Goal: Find specific page/section: Find specific page/section

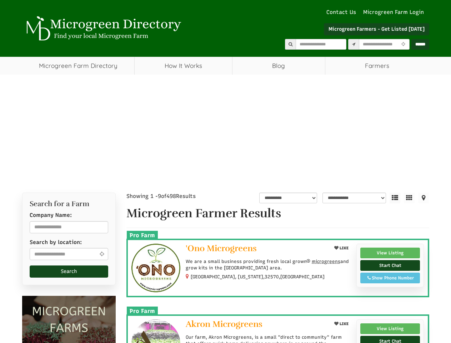
select select "Language Translate Widget"
click at [376, 44] on input "text" at bounding box center [384, 44] width 51 height 11
click at [400, 44] on icon at bounding box center [404, 44] width 8 height 5
click at [395, 198] on icon at bounding box center [395, 198] width 11 height 11
click at [409, 198] on icon at bounding box center [409, 198] width 11 height 11
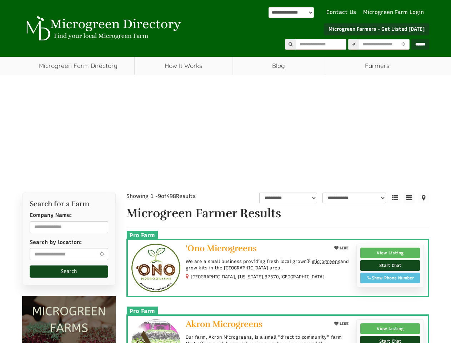
click at [424, 198] on icon at bounding box center [423, 198] width 11 height 11
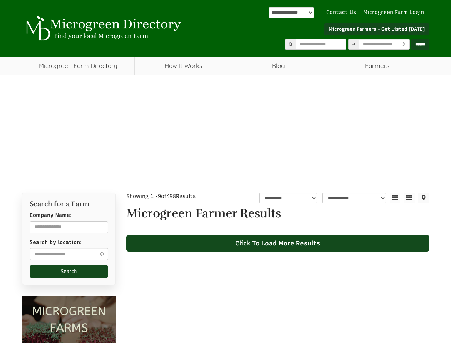
click at [324, 261] on div "**********" at bounding box center [278, 345] width 314 height 304
click at [69, 254] on input "text" at bounding box center [69, 254] width 79 height 12
click at [102, 254] on icon at bounding box center [102, 253] width 8 height 5
click at [69, 272] on button "Search" at bounding box center [69, 271] width 79 height 12
